Goal: Complete application form

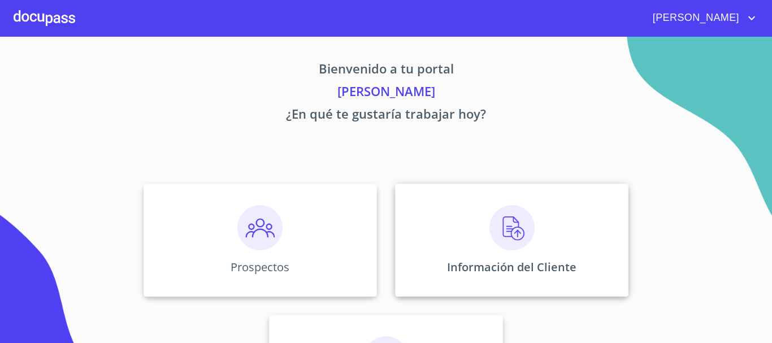
click at [483, 218] on div "Información del Cliente" at bounding box center [511, 240] width 233 height 113
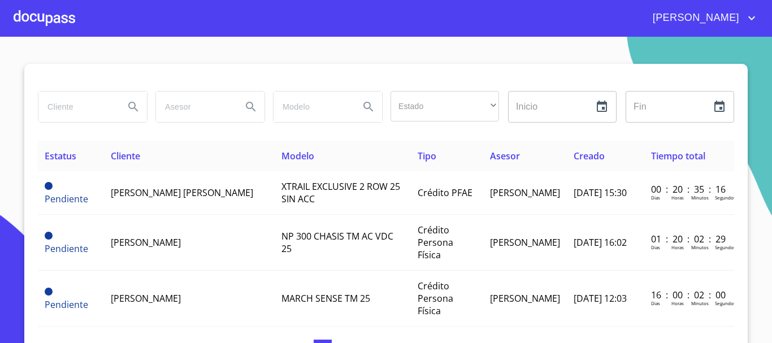
click at [98, 112] on input "search" at bounding box center [76, 107] width 77 height 31
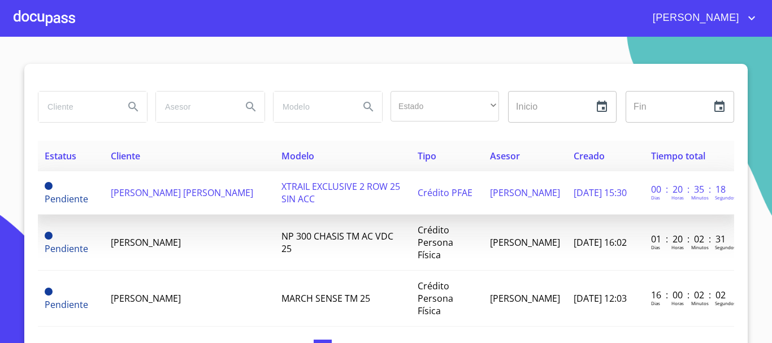
click at [137, 203] on td "[PERSON_NAME] [PERSON_NAME]" at bounding box center [189, 193] width 171 height 44
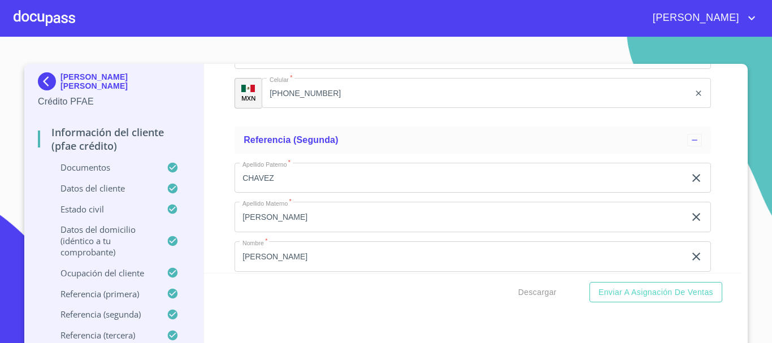
scroll to position [5821, 0]
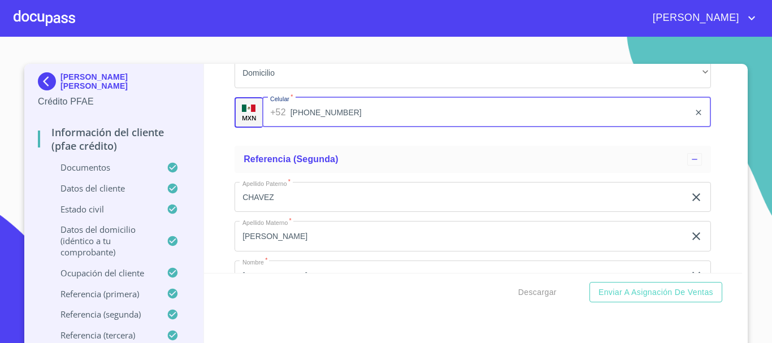
drag, startPoint x: 266, startPoint y: 126, endPoint x: 316, endPoint y: 128, distance: 50.3
click at [312, 128] on input "[PHONE_NUMBER]" at bounding box center [490, 112] width 400 height 31
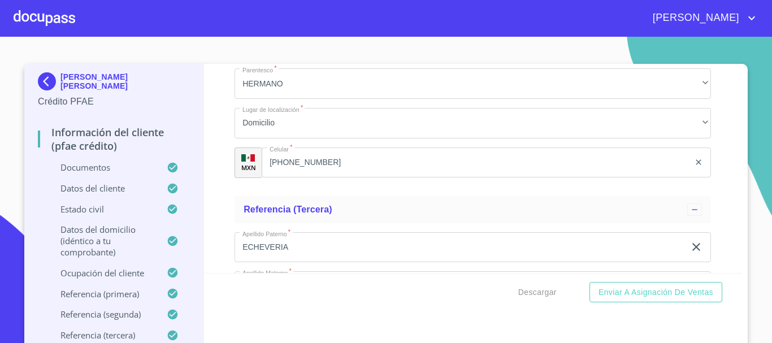
scroll to position [6104, 0]
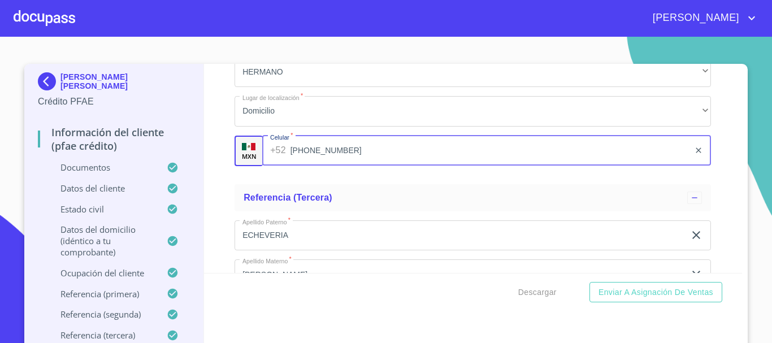
drag, startPoint x: 268, startPoint y: 164, endPoint x: 294, endPoint y: 163, distance: 26.6
click at [294, 163] on input "[PHONE_NUMBER]" at bounding box center [490, 151] width 400 height 31
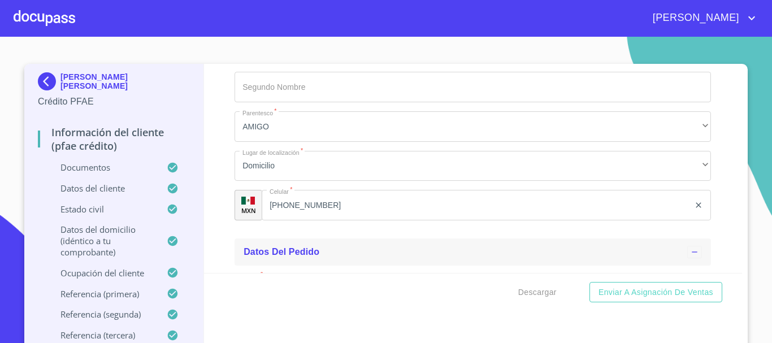
scroll to position [6386, 0]
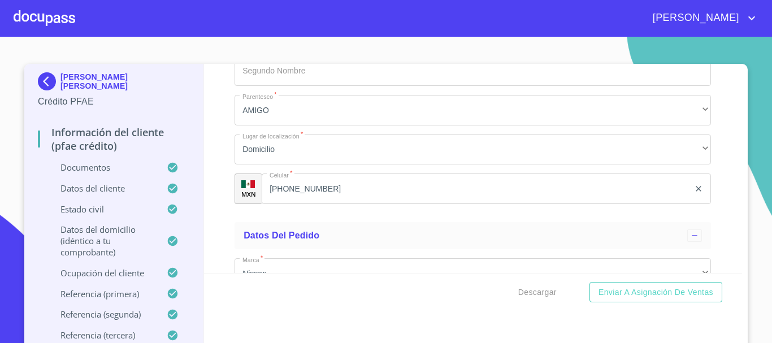
click at [270, 196] on div "[PHONE_NUMBER] ​" at bounding box center [486, 189] width 449 height 31
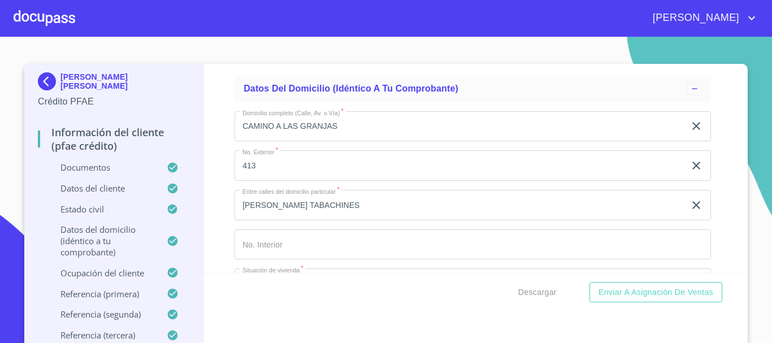
scroll to position [4182, 0]
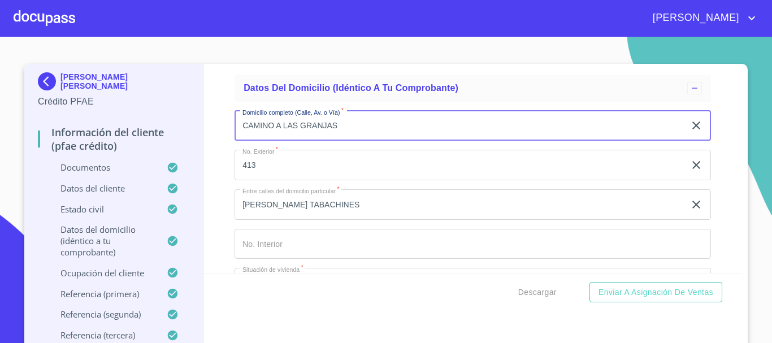
drag, startPoint x: 235, startPoint y: 131, endPoint x: 380, endPoint y: 155, distance: 147.3
click at [381, 157] on div "Domicilio completo (Calle, Av. o Vía)   * CAMINO A LAS GRANJAS ​ No. Exterior …" at bounding box center [473, 343] width 476 height 482
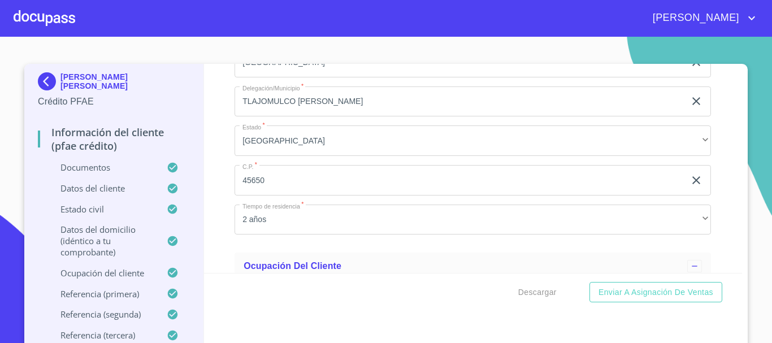
scroll to position [4408, 0]
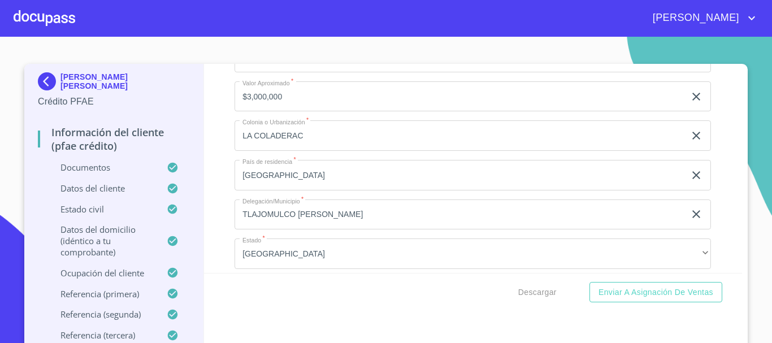
click at [306, 149] on input "LA COLADERAC" at bounding box center [460, 135] width 450 height 31
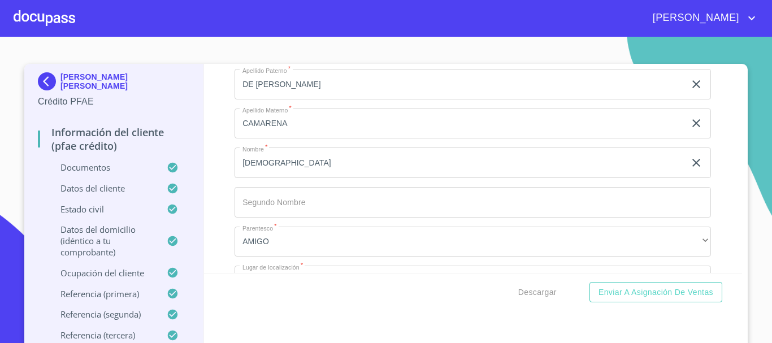
scroll to position [5595, 0]
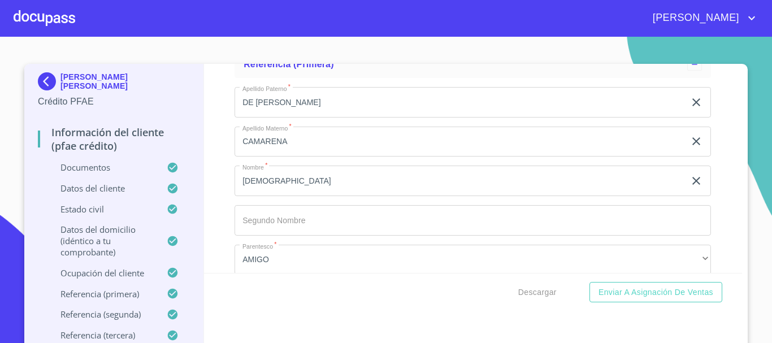
type input "LA COLADERA"
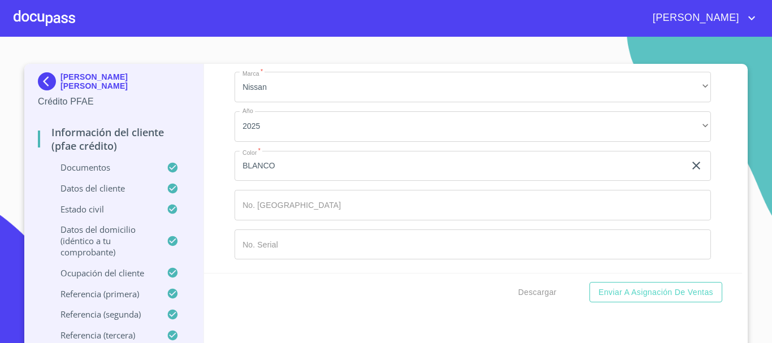
scroll to position [6586, 0]
click at [544, 293] on span "Descargar" at bounding box center [537, 292] width 38 height 14
